Goal: Task Accomplishment & Management: Use online tool/utility

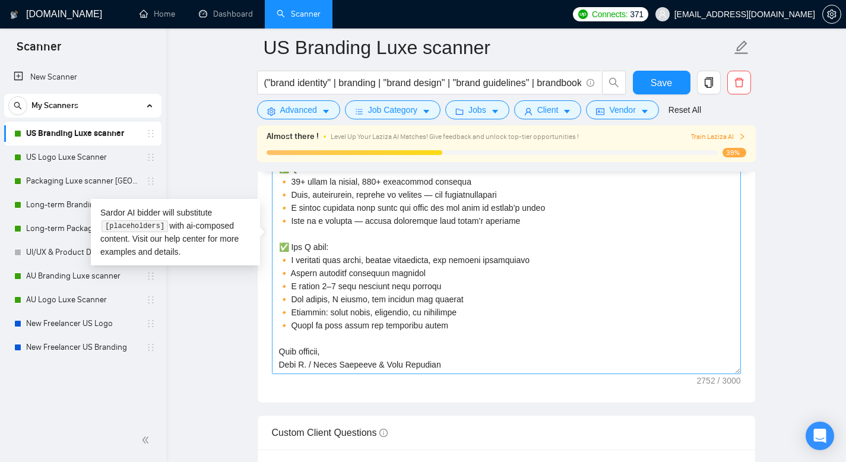
scroll to position [392, 0]
drag, startPoint x: 277, startPoint y: 245, endPoint x: 442, endPoint y: 371, distance: 208.0
click at [442, 371] on textarea "Cover letter template:" at bounding box center [506, 240] width 469 height 267
click at [64, 179] on link "Packaging Luxe scanner [GEOGRAPHIC_DATA]" at bounding box center [82, 181] width 113 height 24
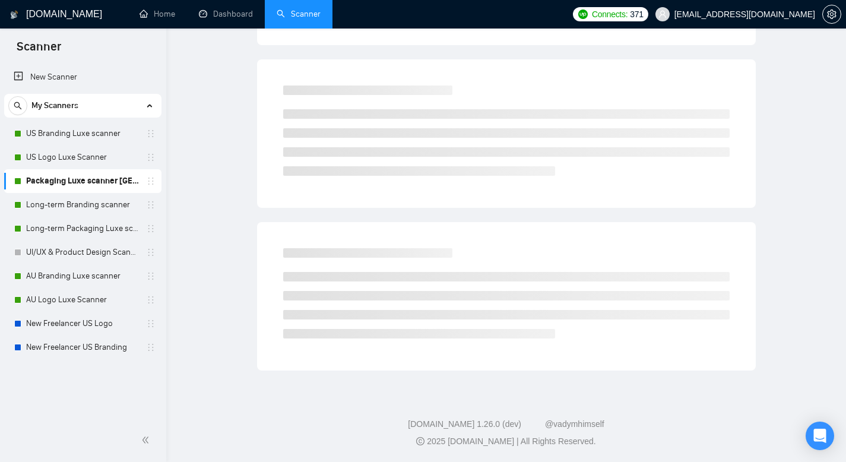
scroll to position [8, 0]
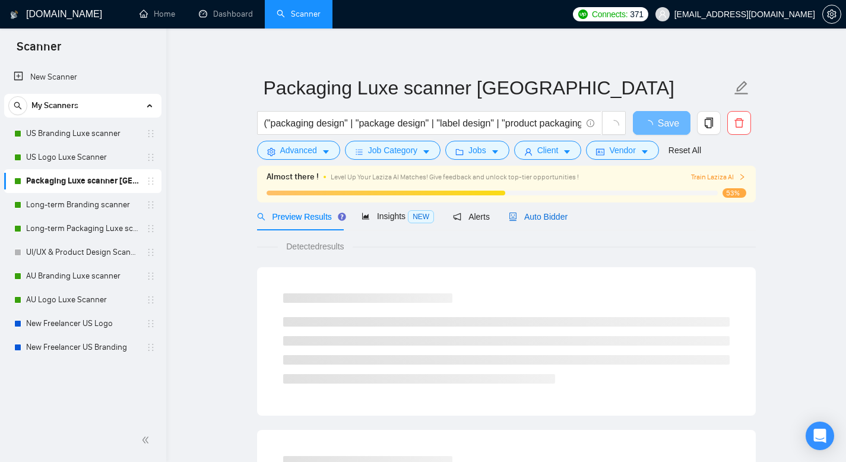
drag, startPoint x: 554, startPoint y: 213, endPoint x: 581, endPoint y: 96, distance: 120.6
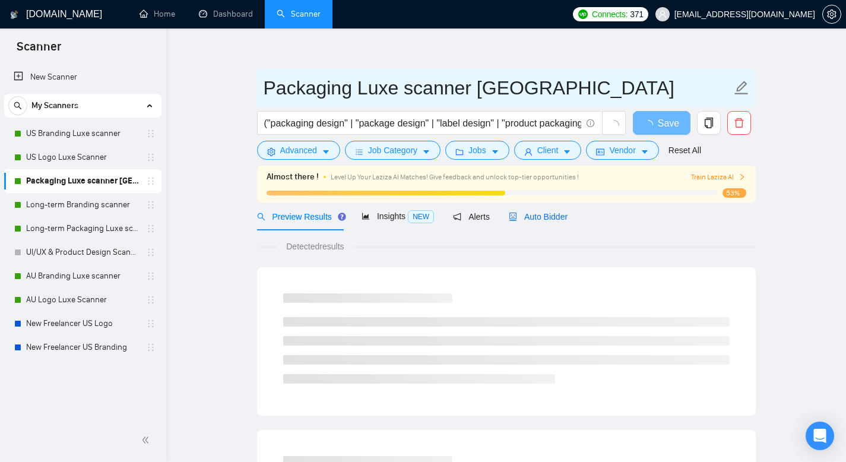
click at [553, 213] on span "Auto Bidder" at bounding box center [538, 217] width 59 height 10
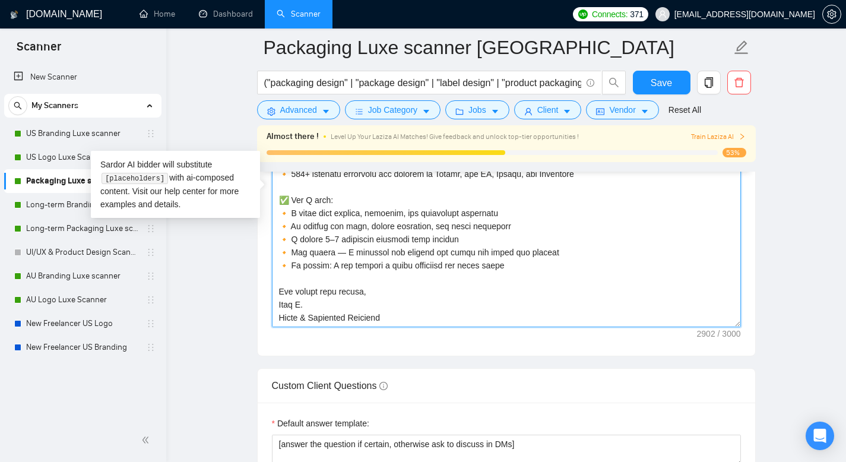
scroll to position [418, 0]
drag, startPoint x: 321, startPoint y: 290, endPoint x: 388, endPoint y: 332, distance: 79.4
click at [388, 332] on div "Cover letter template:" at bounding box center [507, 192] width 498 height 328
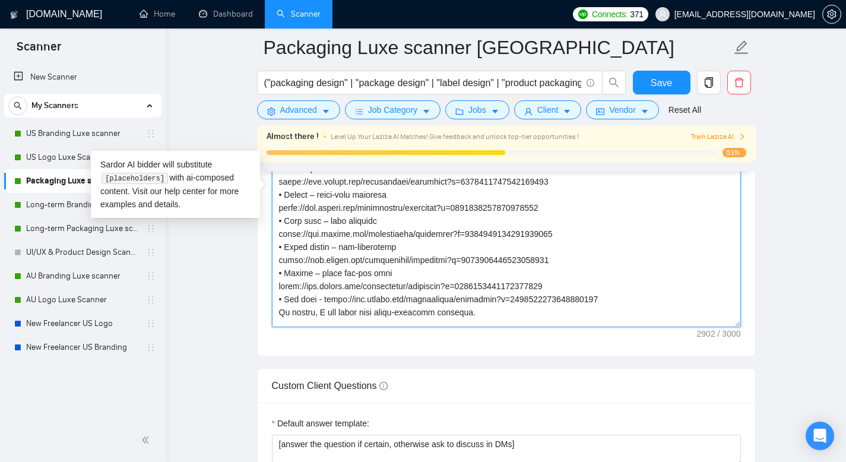
scroll to position [237, 0]
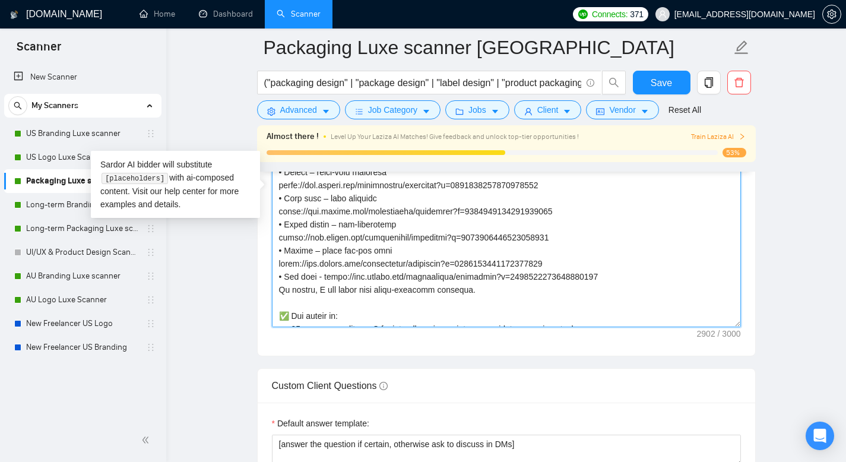
drag, startPoint x: 280, startPoint y: 218, endPoint x: 477, endPoint y: 289, distance: 209.4
click at [477, 289] on textarea "Cover letter template:" at bounding box center [506, 193] width 469 height 267
